Goal: Transaction & Acquisition: Purchase product/service

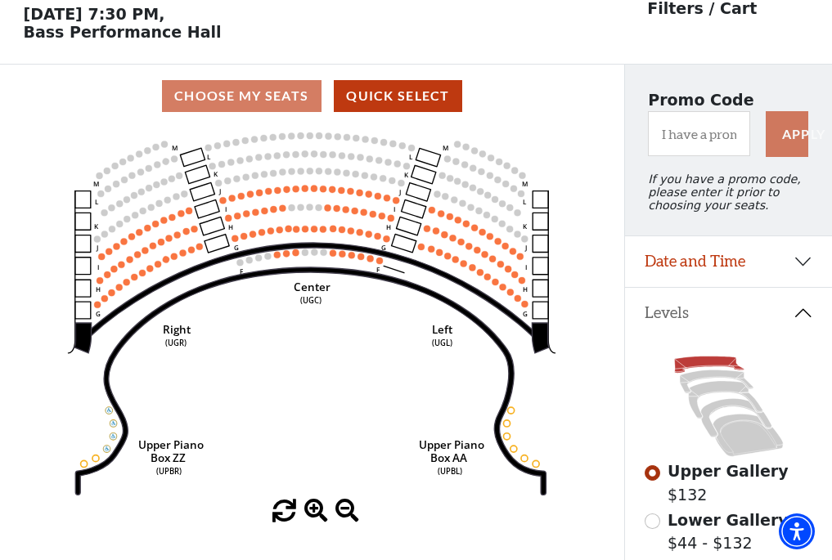
scroll to position [76, 0]
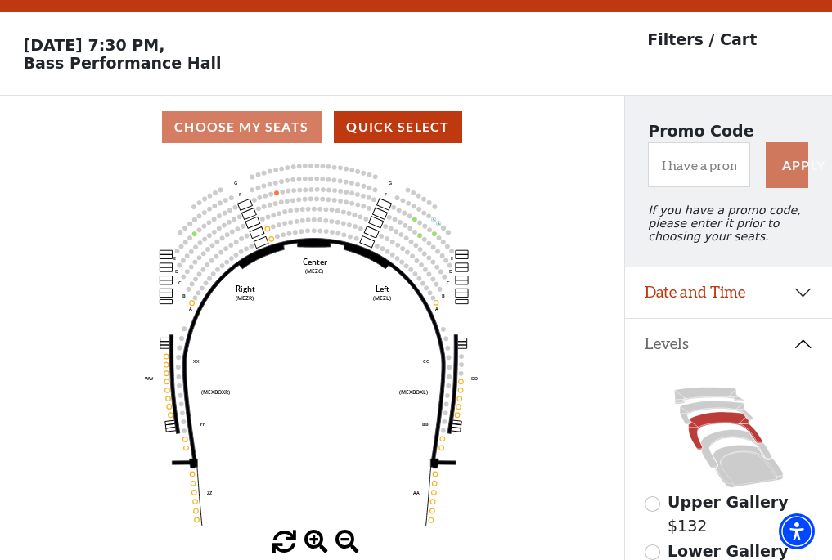
scroll to position [76, 0]
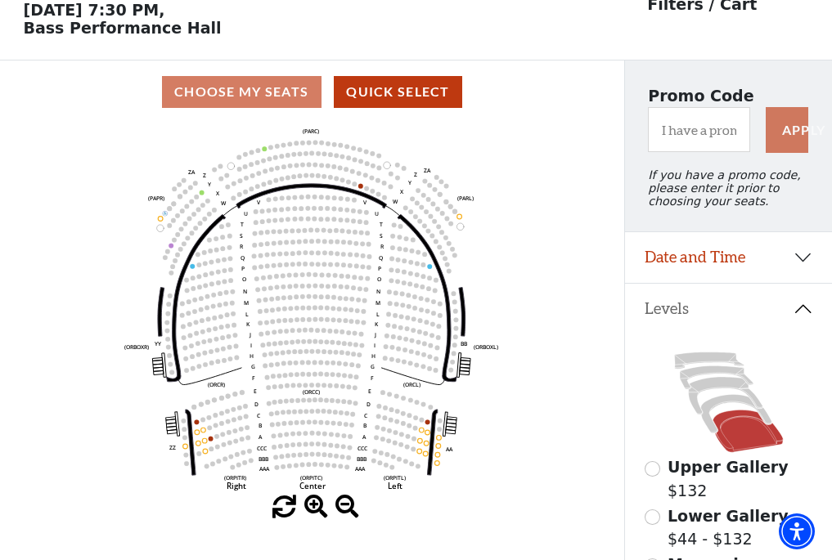
scroll to position [76, 0]
